Goal: Task Accomplishment & Management: Use online tool/utility

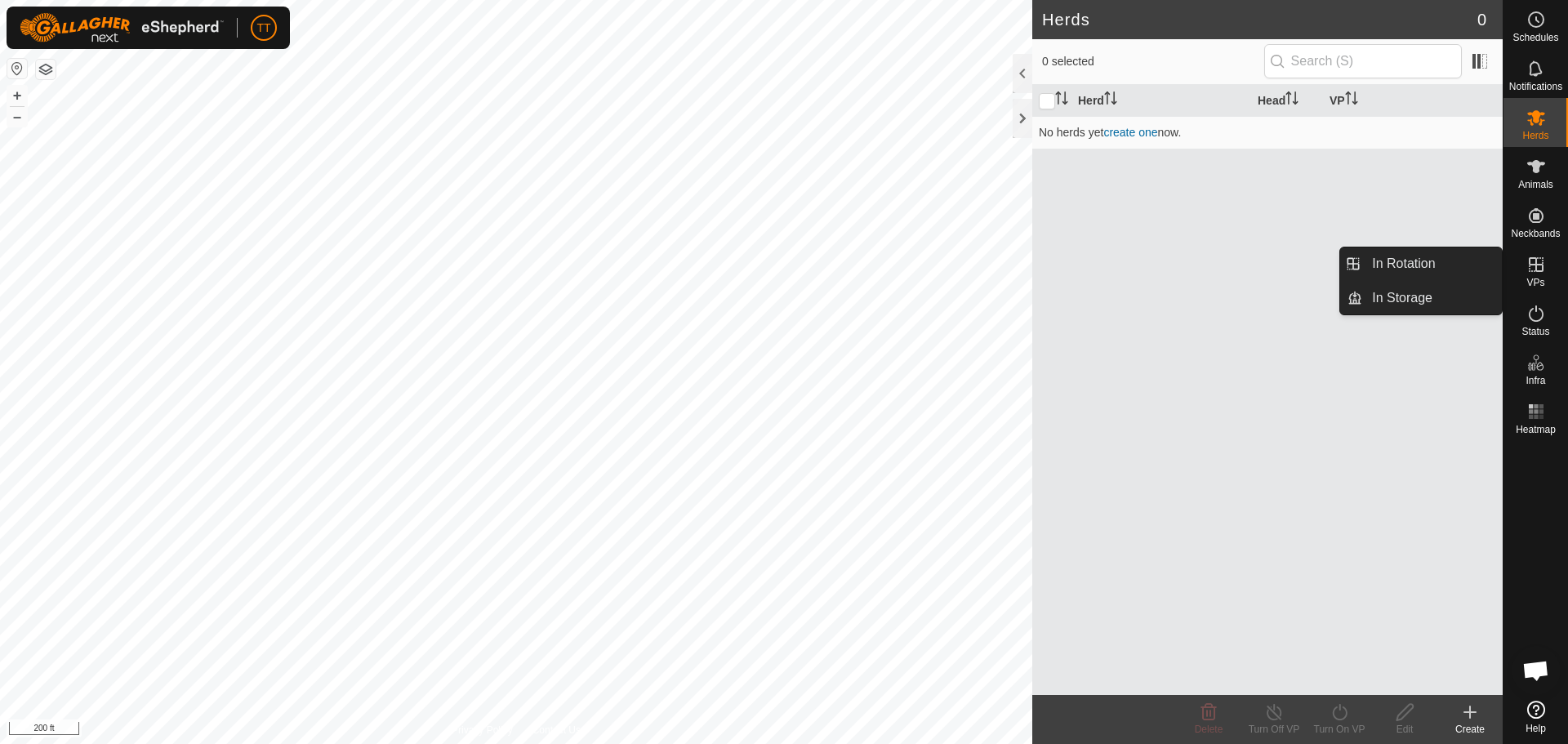
click at [1530, 269] on icon at bounding box center [1536, 264] width 15 height 15
click at [1425, 253] on link "In Rotation" at bounding box center [1432, 264] width 140 height 33
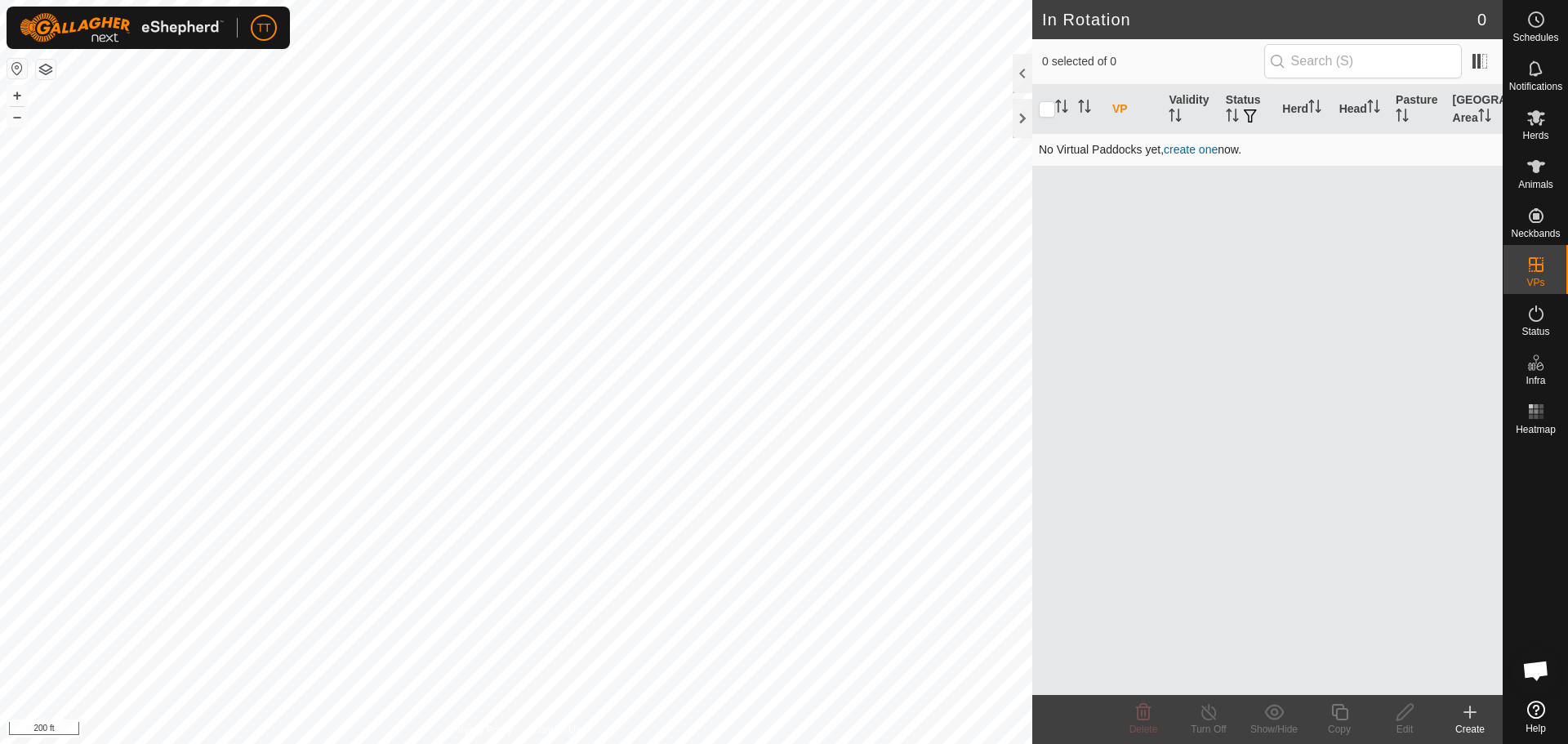
click at [1207, 150] on link "create one" at bounding box center [1191, 149] width 54 height 13
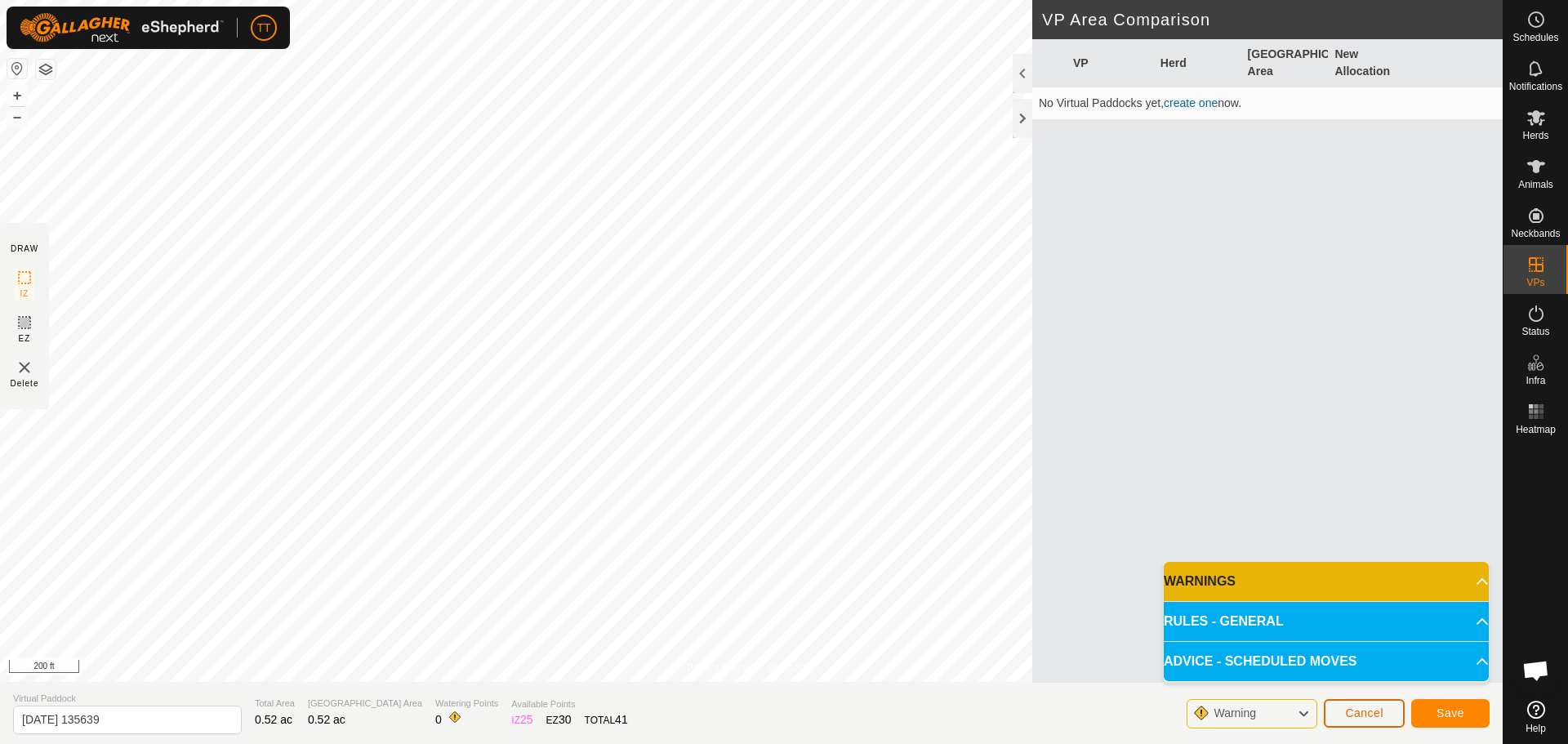
click at [1354, 713] on span "Cancel" at bounding box center [1365, 712] width 39 height 13
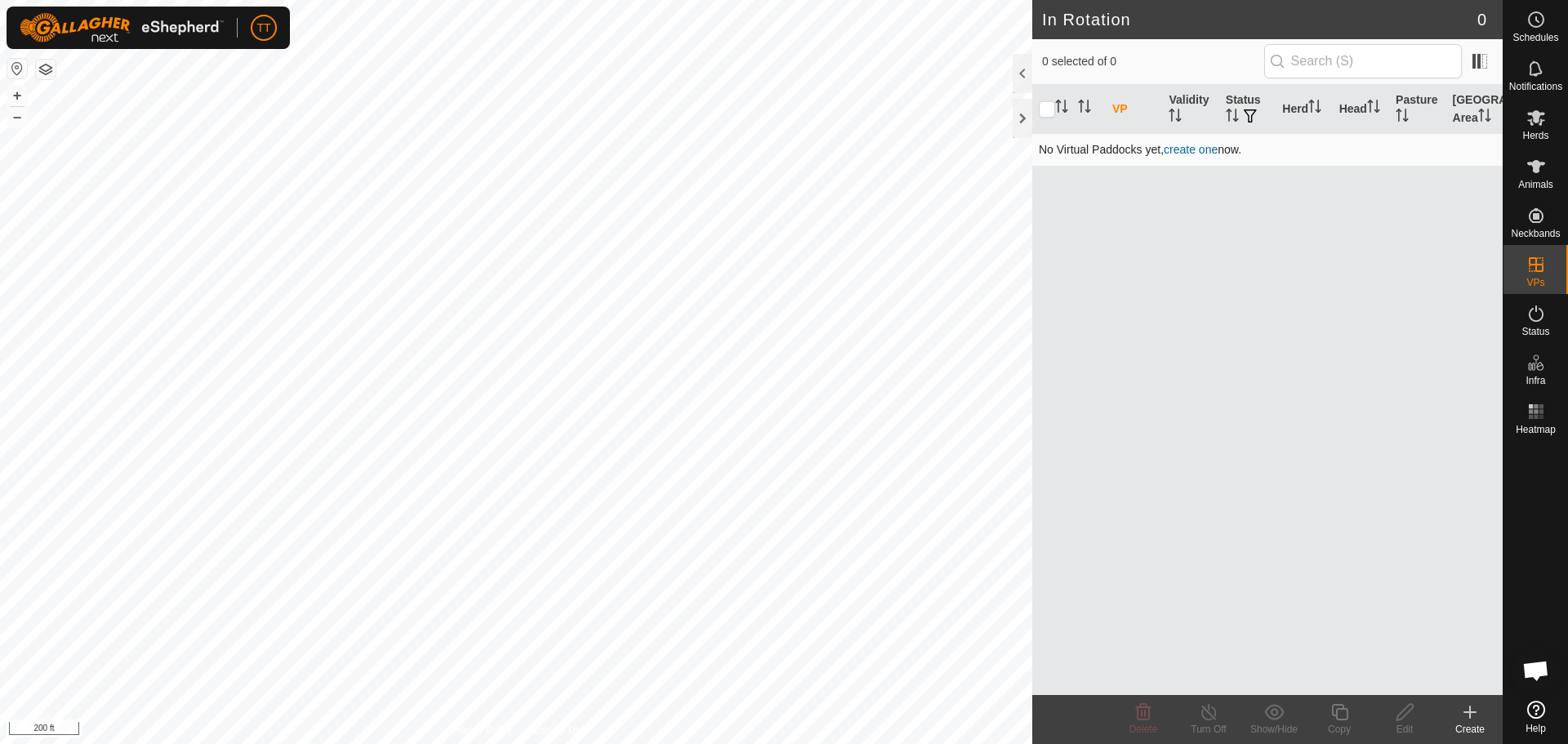
click at [1203, 146] on link "create one" at bounding box center [1191, 149] width 54 height 13
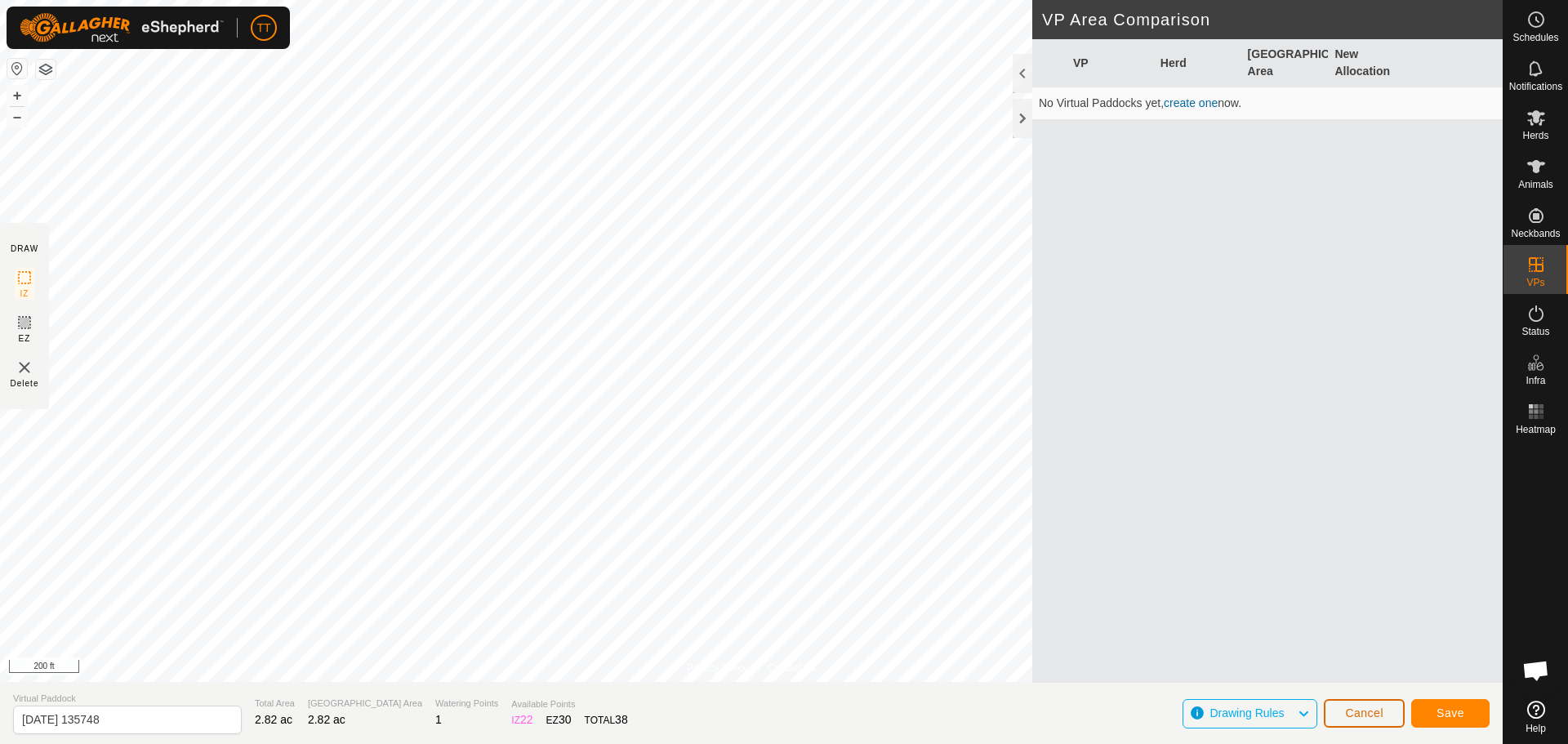
click at [1382, 713] on span "Cancel" at bounding box center [1365, 712] width 39 height 13
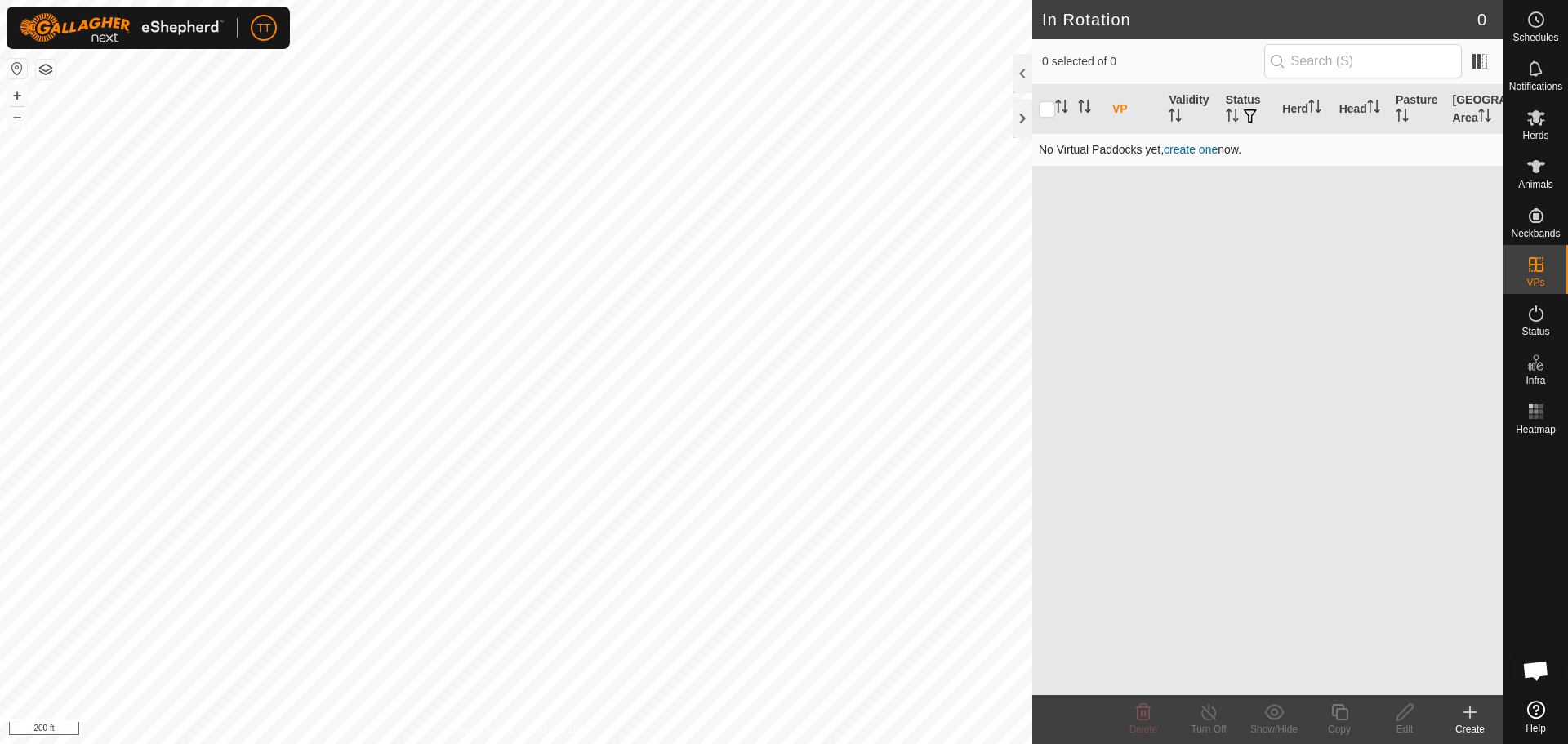
click at [1200, 149] on link "create one" at bounding box center [1191, 149] width 54 height 13
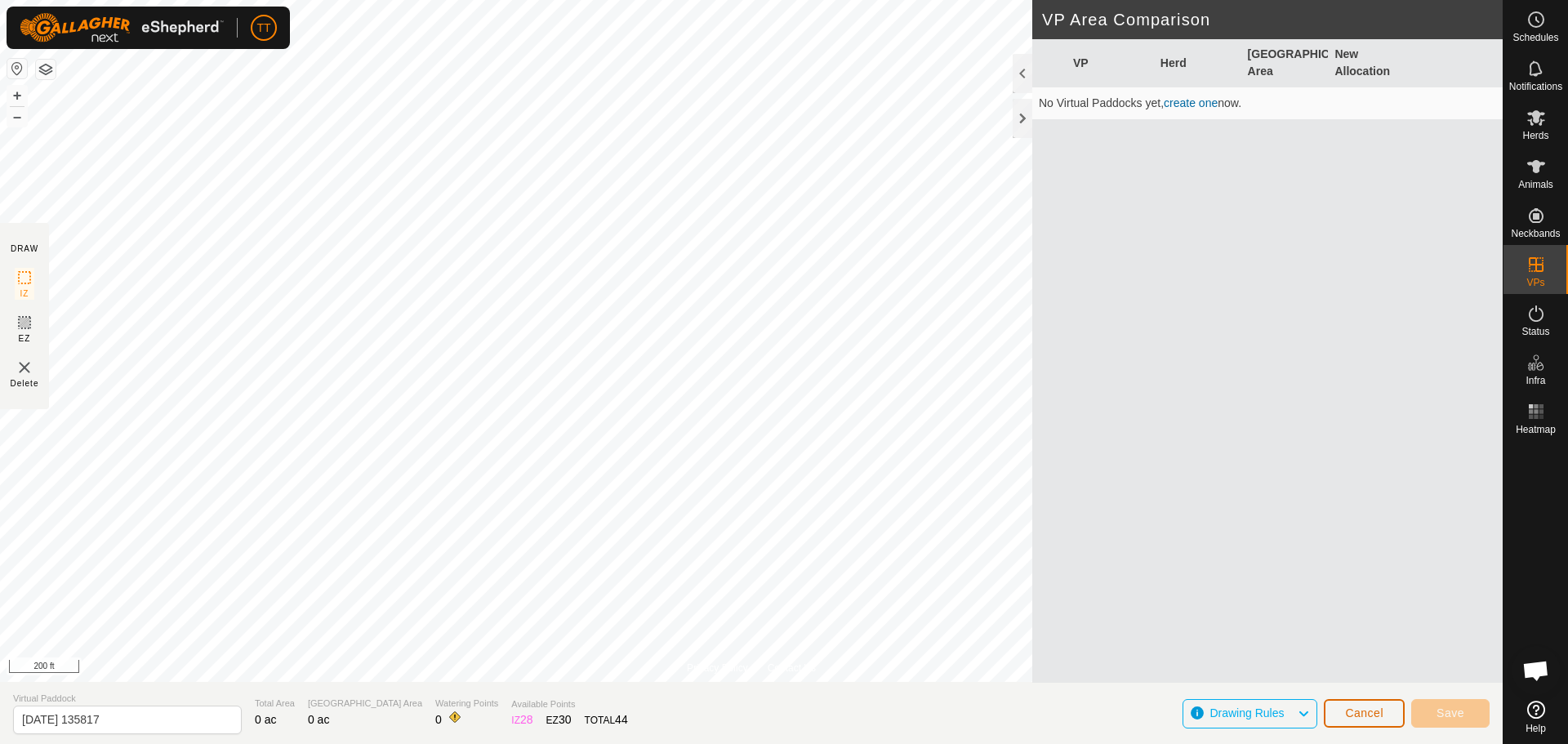
click at [1347, 720] on button "Cancel" at bounding box center [1365, 713] width 81 height 29
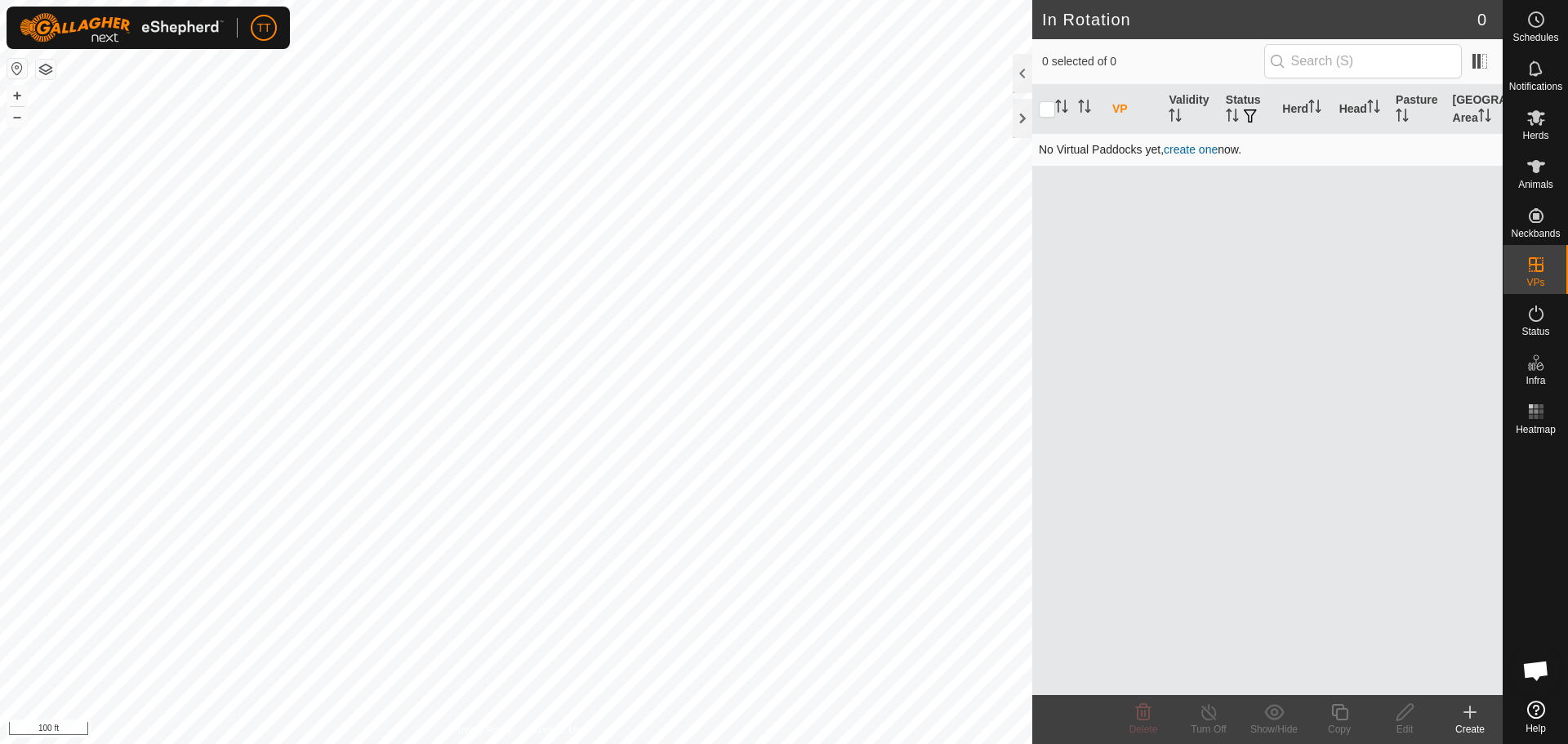
click at [1203, 151] on link "create one" at bounding box center [1191, 149] width 54 height 13
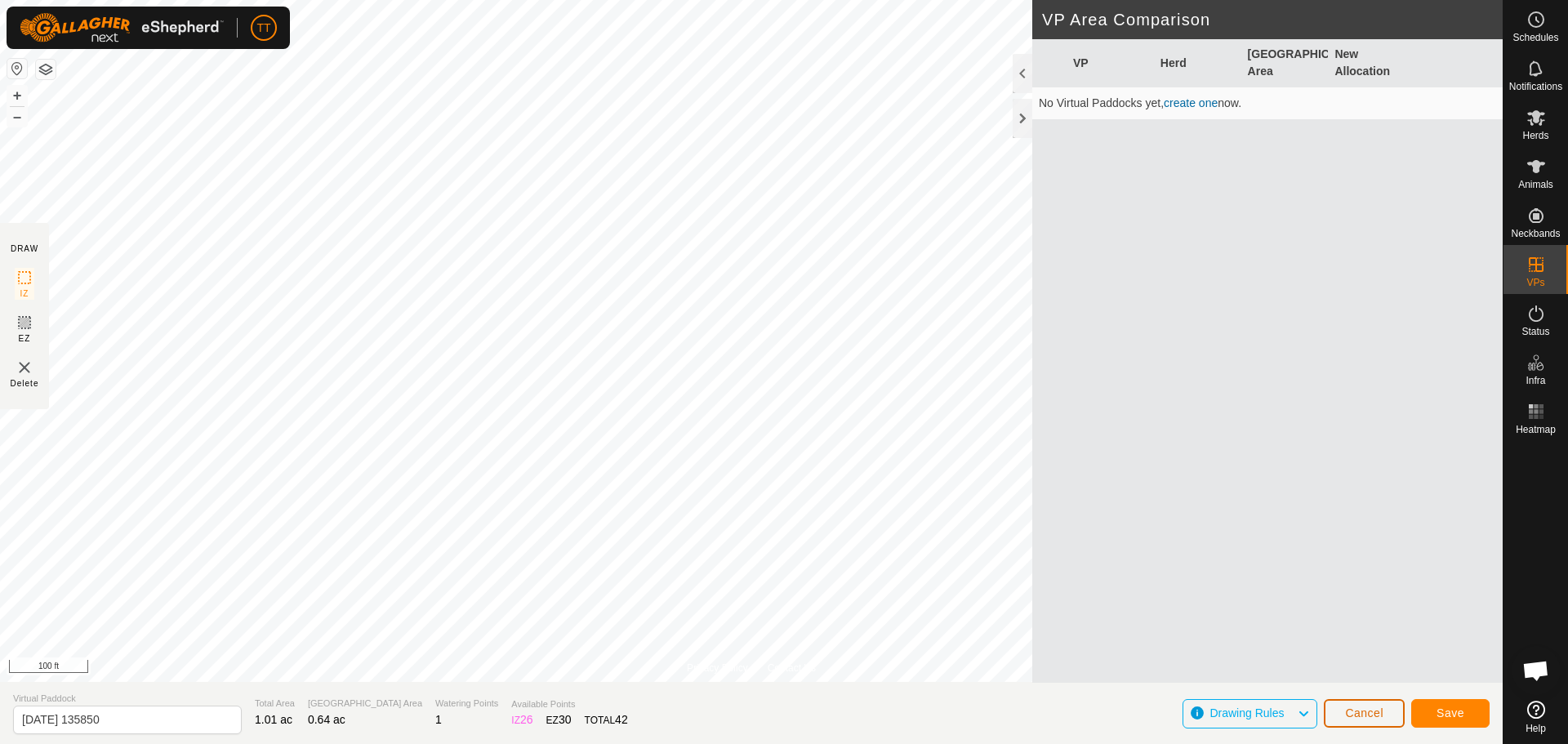
click at [1358, 717] on span "Cancel" at bounding box center [1365, 712] width 39 height 13
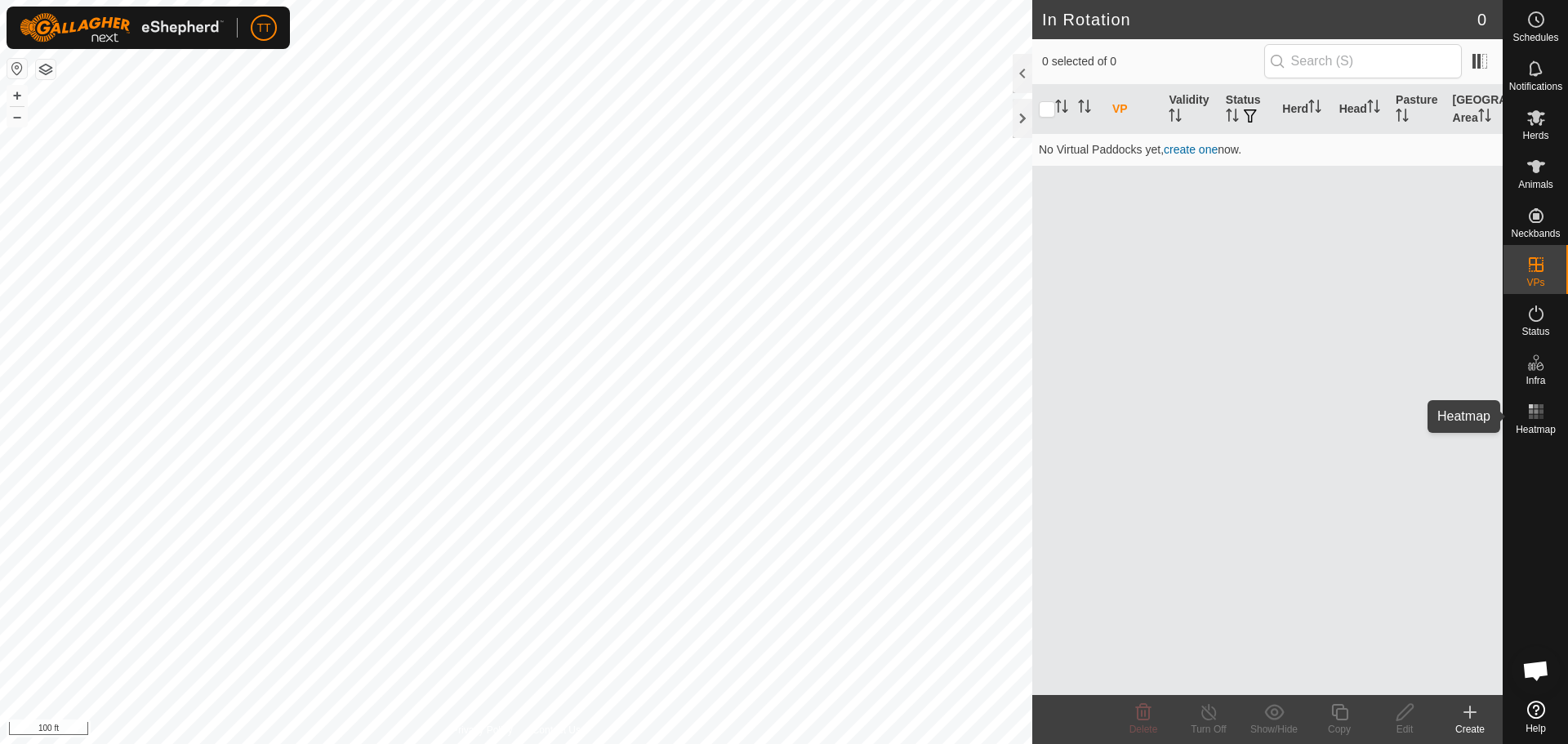
click at [1539, 415] on icon at bounding box center [1536, 412] width 20 height 20
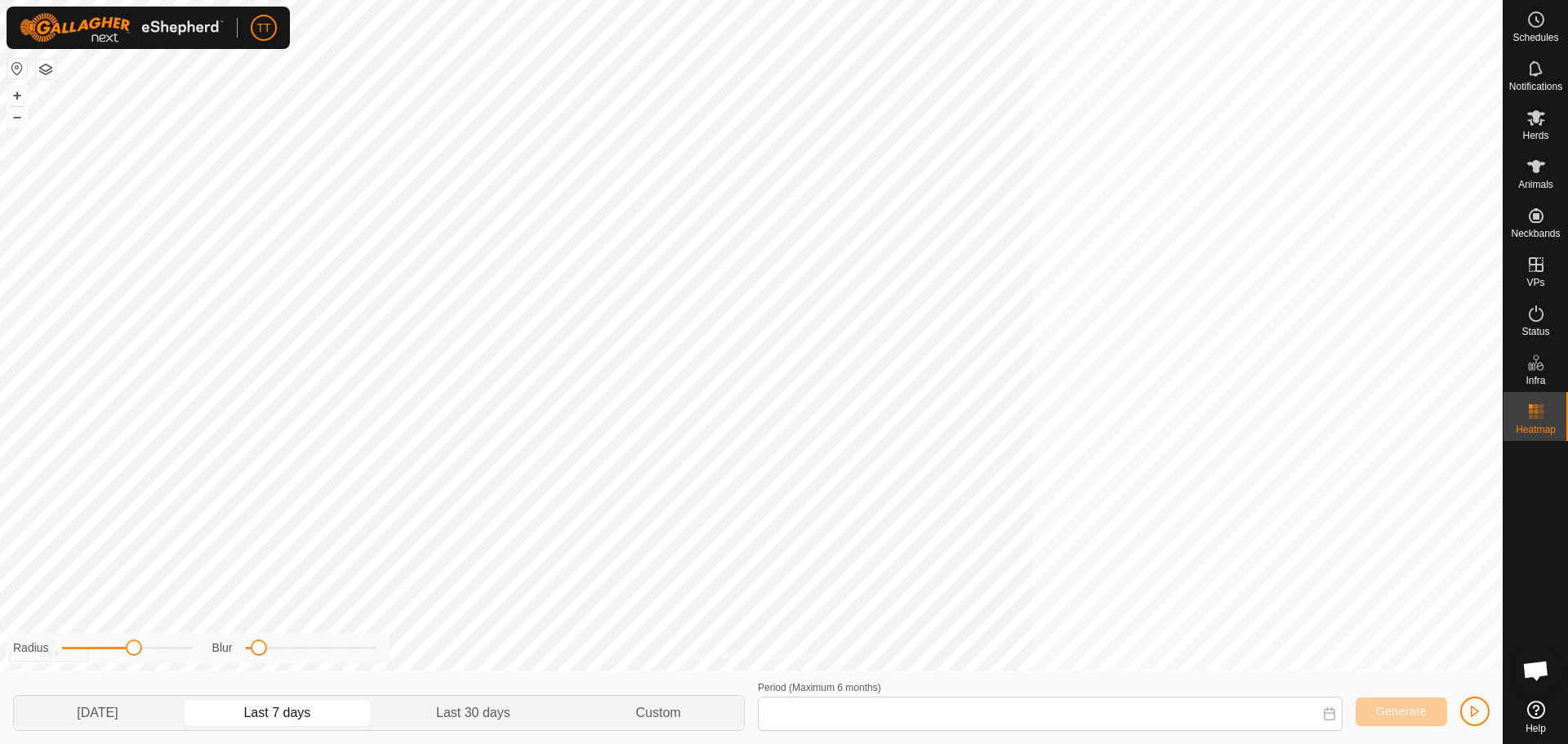
type input "[DATE] - [DATE]"
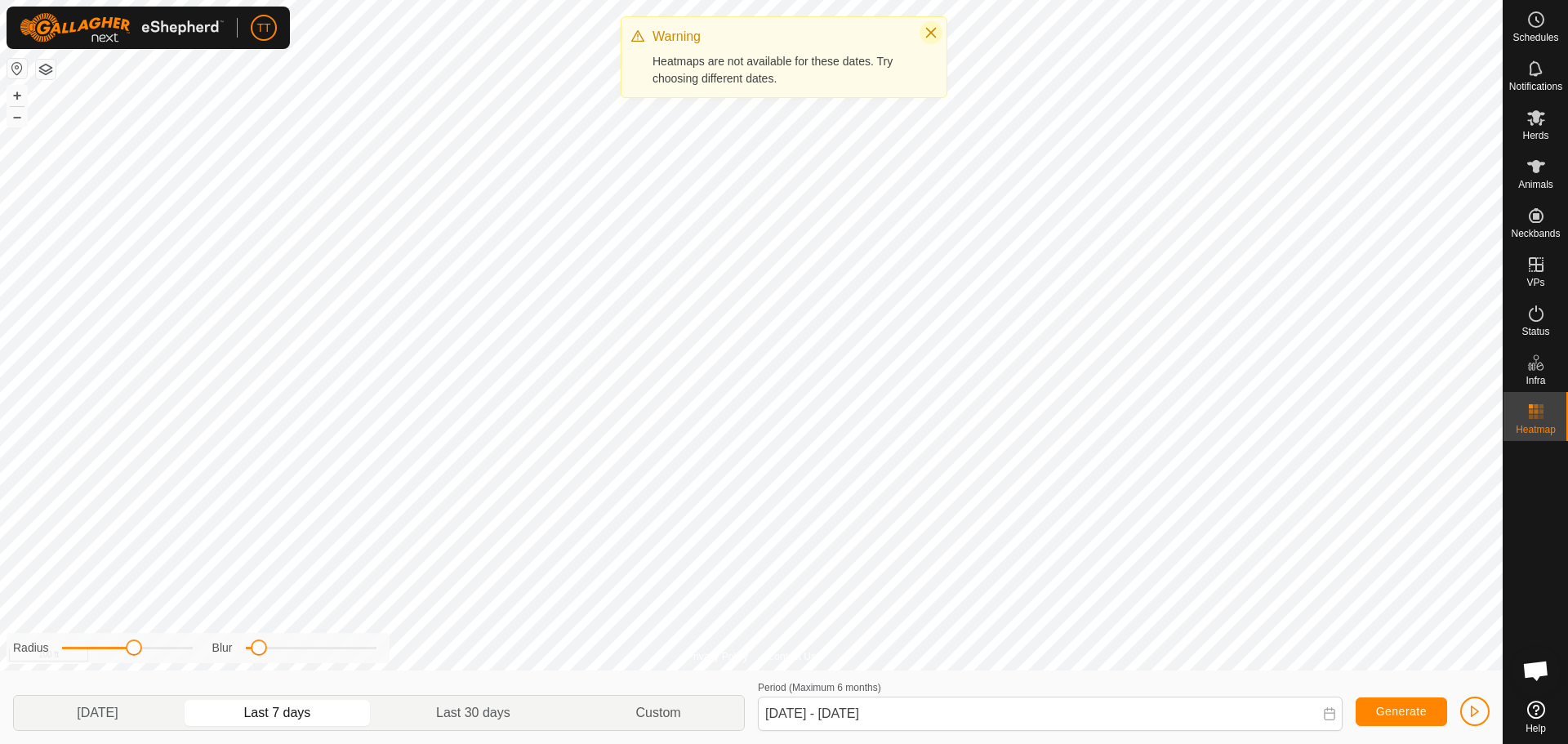
click at [929, 30] on icon "Close" at bounding box center [931, 33] width 11 height 11
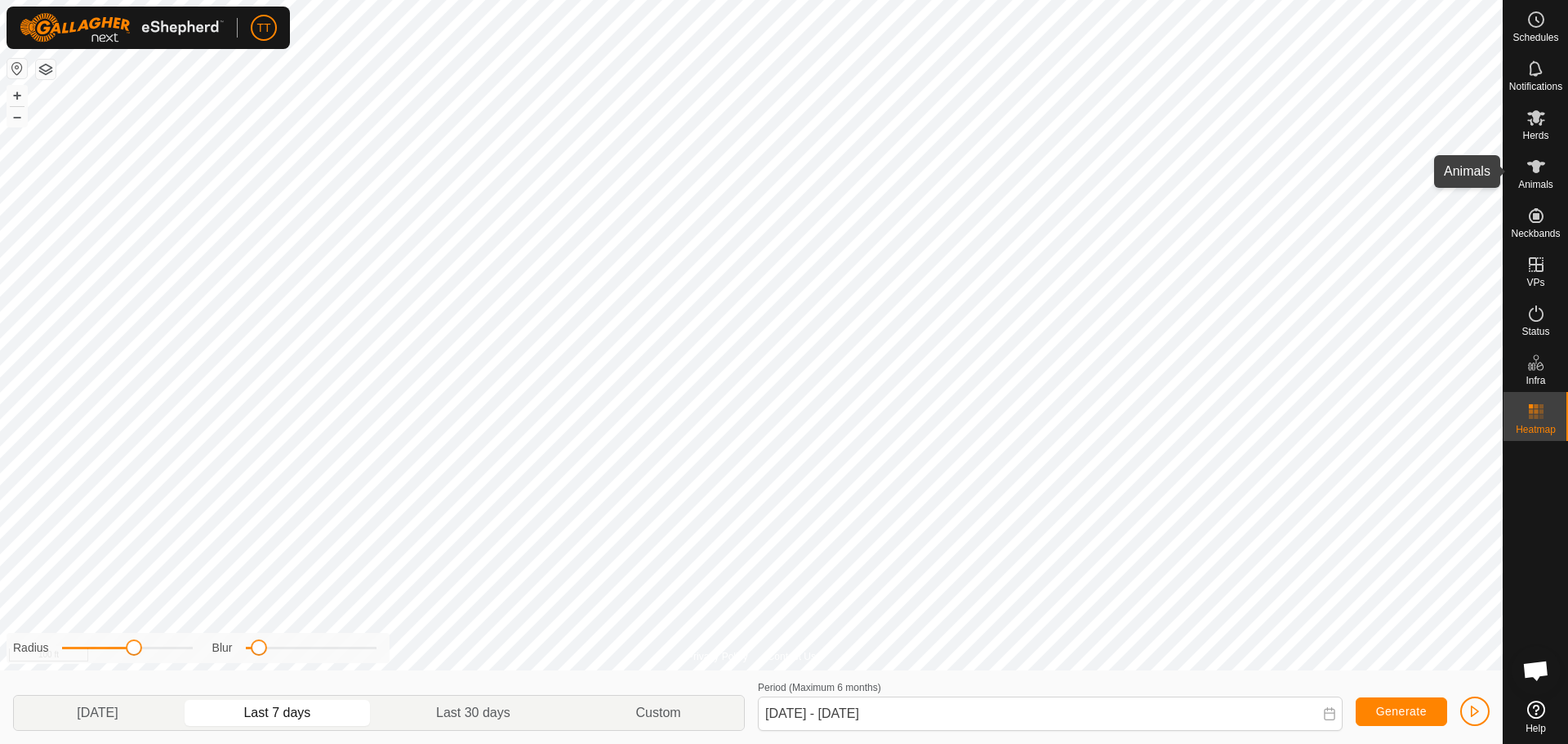
click at [1539, 165] on icon at bounding box center [1536, 166] width 18 height 13
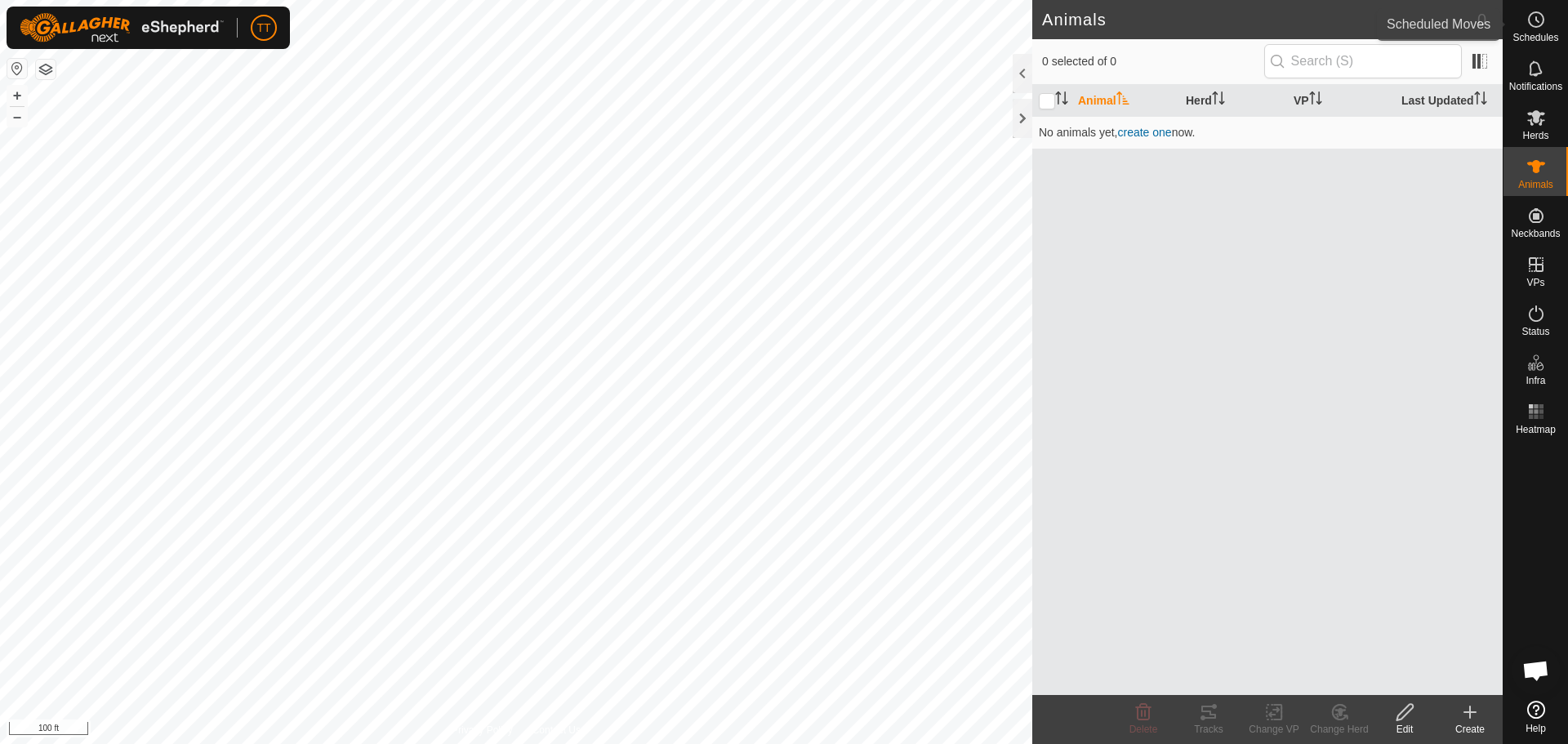
click at [1542, 26] on icon at bounding box center [1536, 20] width 20 height 20
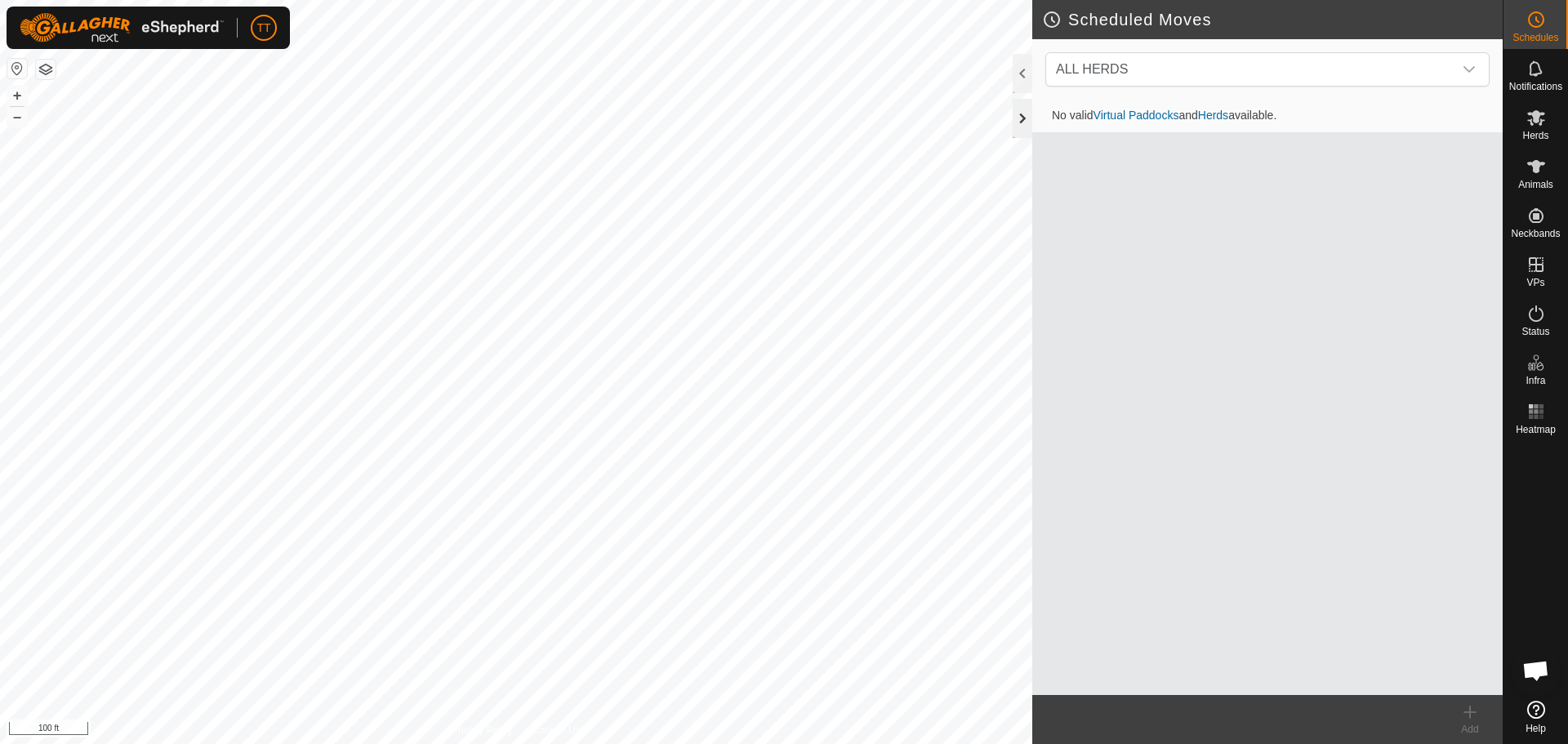
click at [1023, 112] on div at bounding box center [1023, 119] width 20 height 40
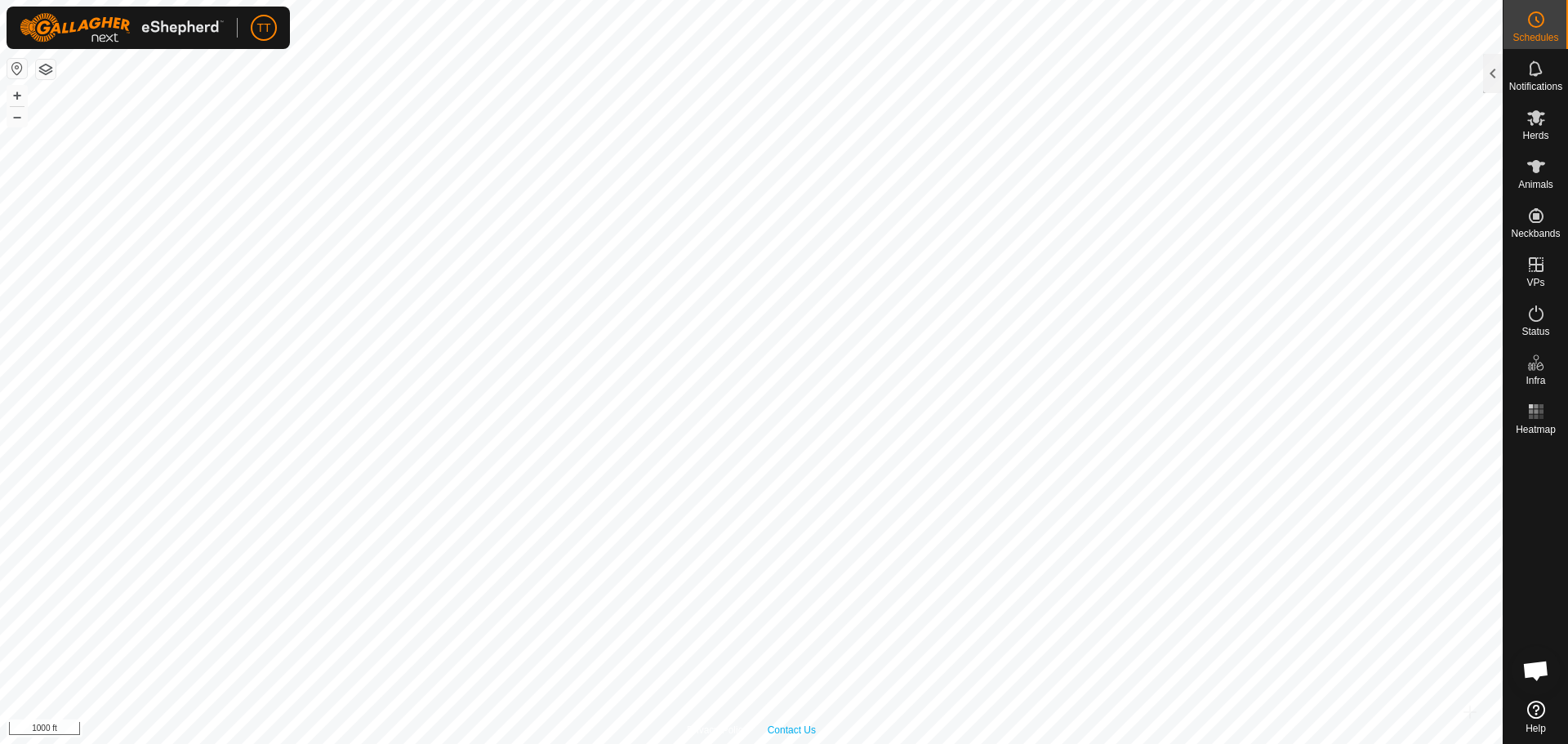
click at [780, 723] on div "Privacy Policy Contact Us + – ⇧ i 1000 ft" at bounding box center [752, 372] width 1504 height 744
click at [721, 744] on html "TT Schedules Notifications Herds Animals Neckbands VPs Status Infra Heatmap Hel…" at bounding box center [784, 372] width 1568 height 744
click at [674, 744] on html "TT Schedules Notifications Herds Animals Neckbands VPs Status Infra Heatmap Hel…" at bounding box center [784, 372] width 1568 height 744
